Goal: Browse casually: Explore the website without a specific task or goal

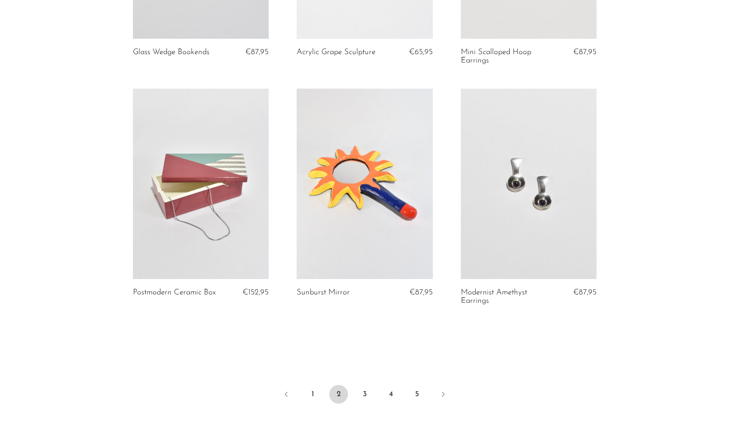
scroll to position [3328, 0]
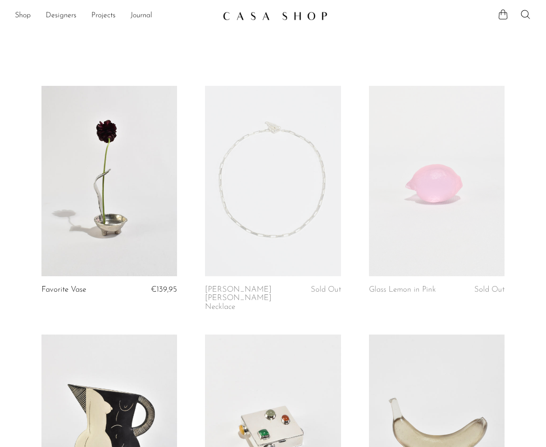
scroll to position [1567, 0]
